Goal: Check status: Check status

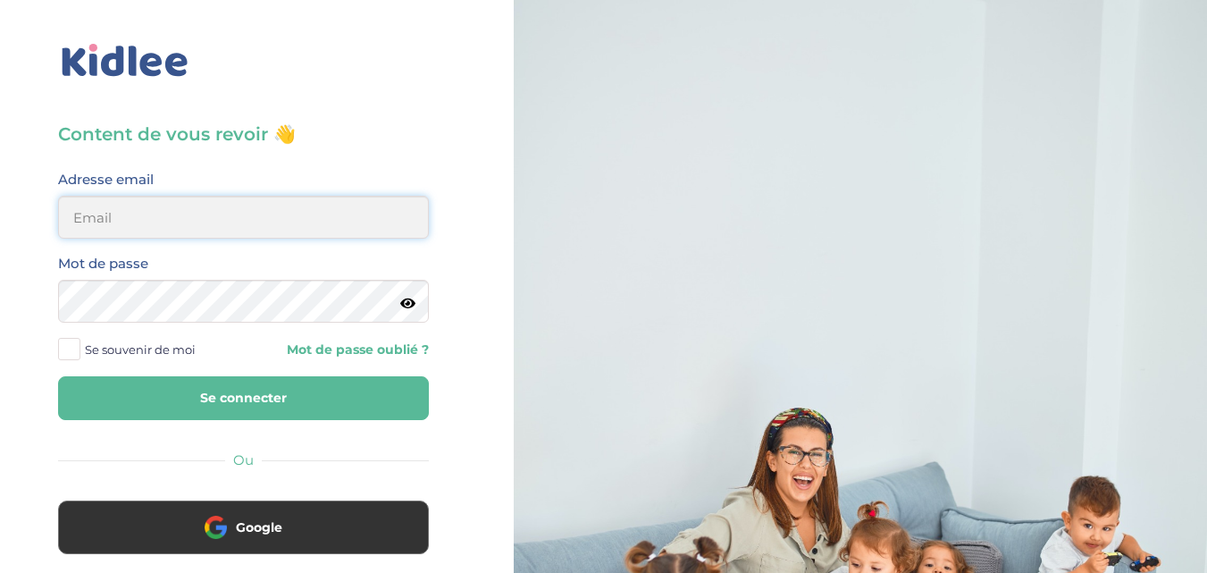
click at [332, 227] on input "email" at bounding box center [243, 217] width 371 height 43
type input "linda75001paris@outlook.fr"
click at [184, 402] on button "Se connecter" at bounding box center [243, 398] width 371 height 44
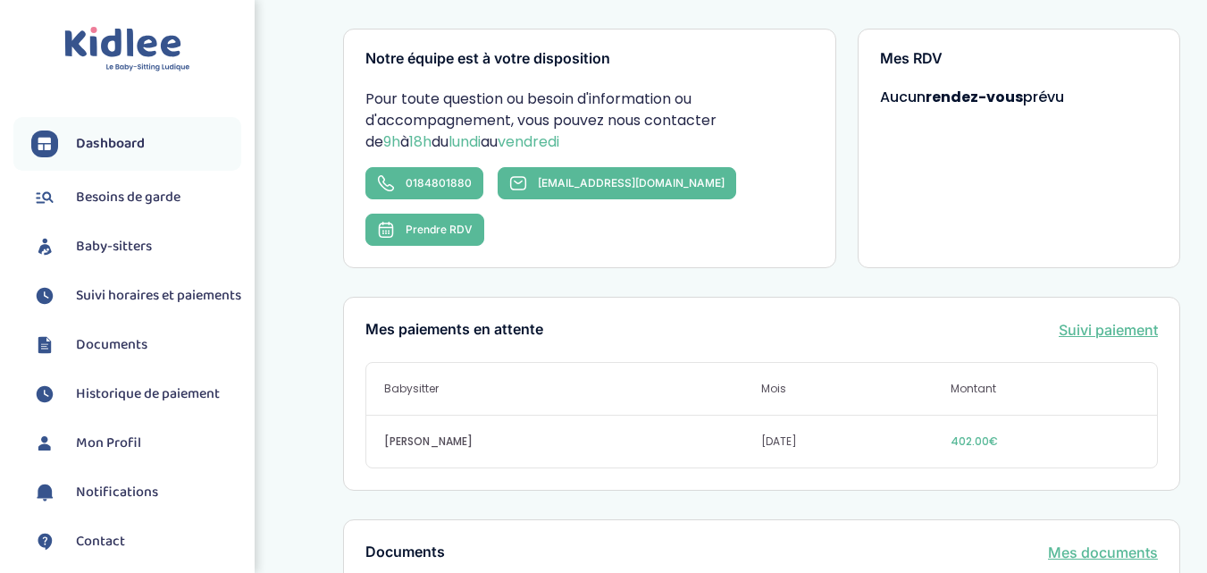
scroll to position [358, 0]
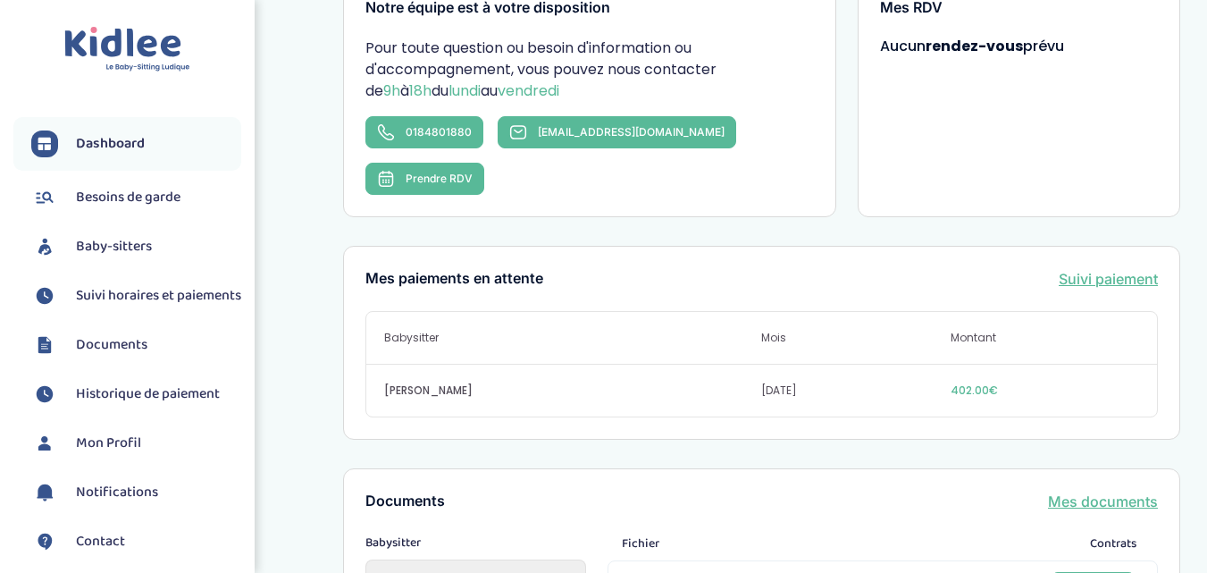
click at [1101, 268] on link "Suivi paiement" at bounding box center [1108, 278] width 99 height 21
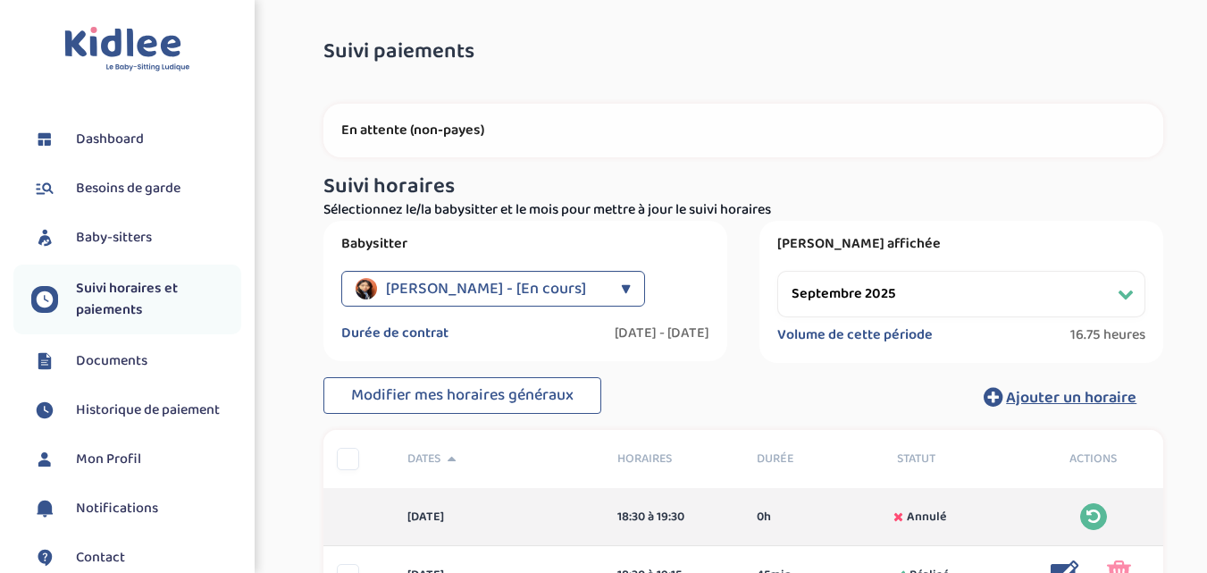
select select "septembre 2025"
